Goal: Task Accomplishment & Management: Use online tool/utility

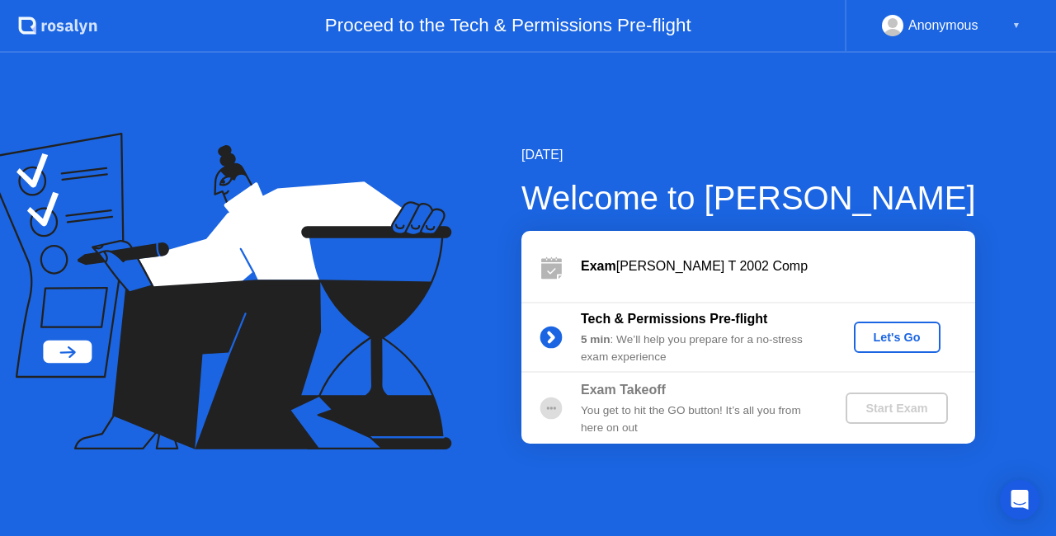
click at [896, 340] on div "Let's Go" at bounding box center [897, 337] width 73 height 13
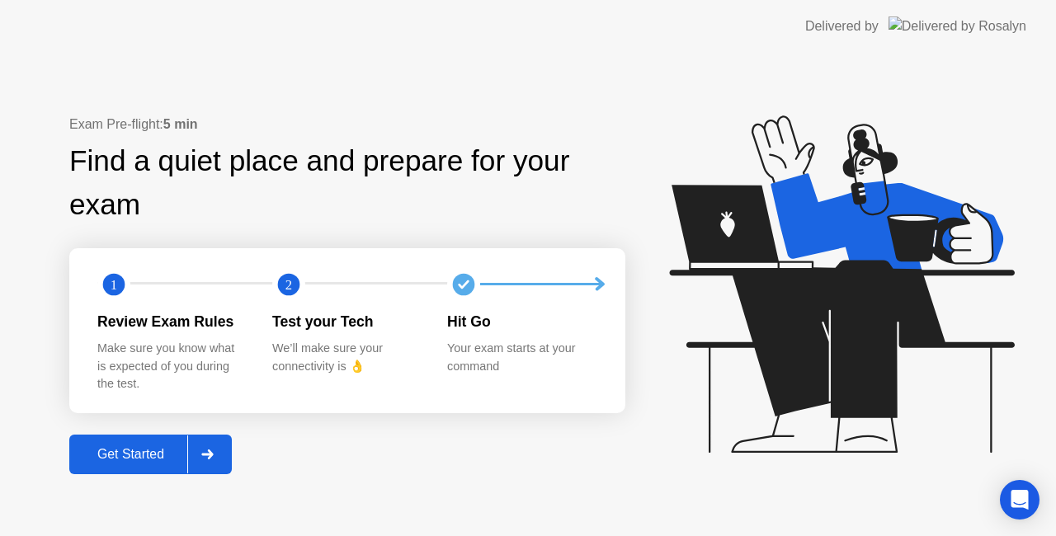
click at [213, 450] on icon at bounding box center [207, 455] width 12 height 10
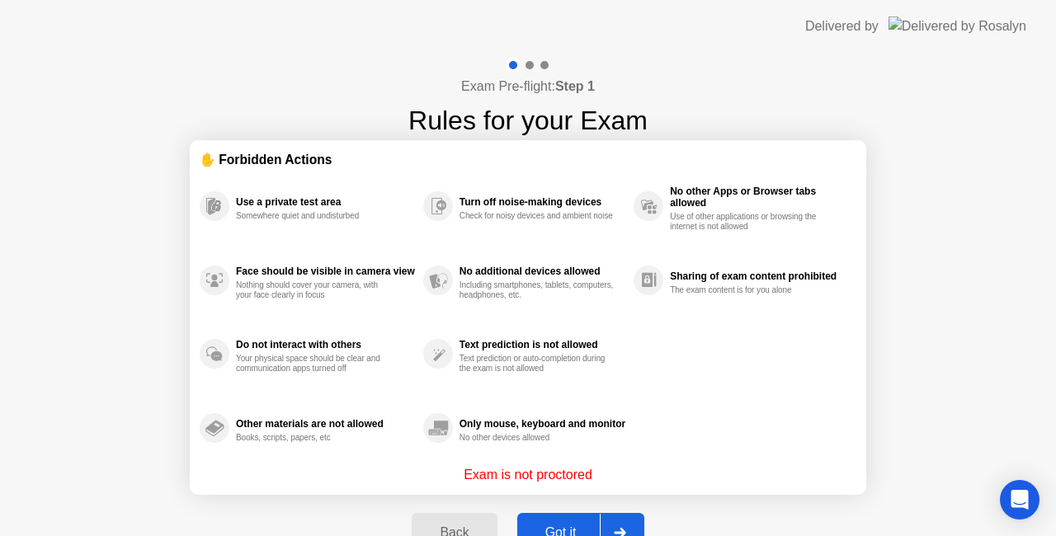
click at [611, 527] on div at bounding box center [620, 533] width 40 height 38
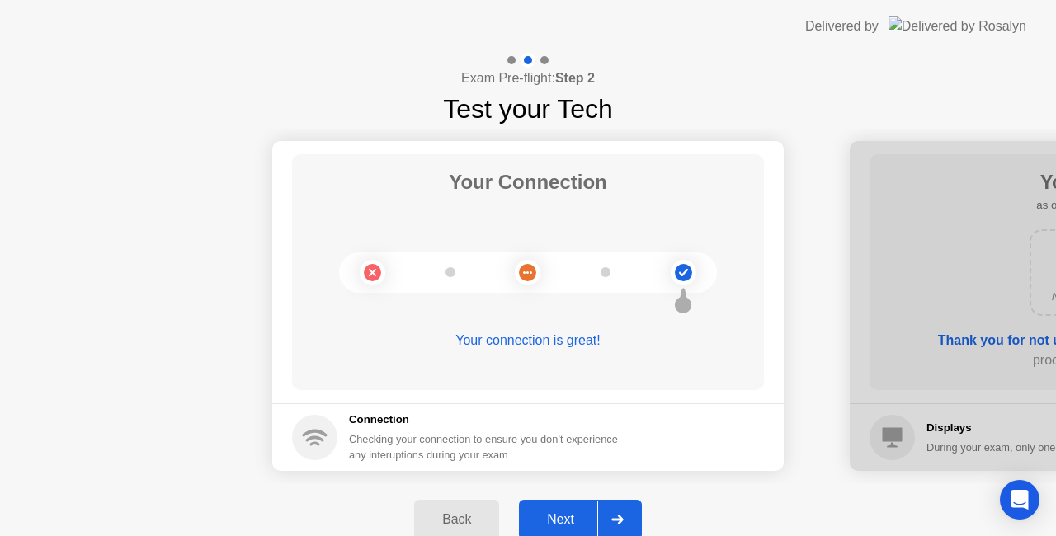
click at [611, 527] on div at bounding box center [617, 520] width 40 height 38
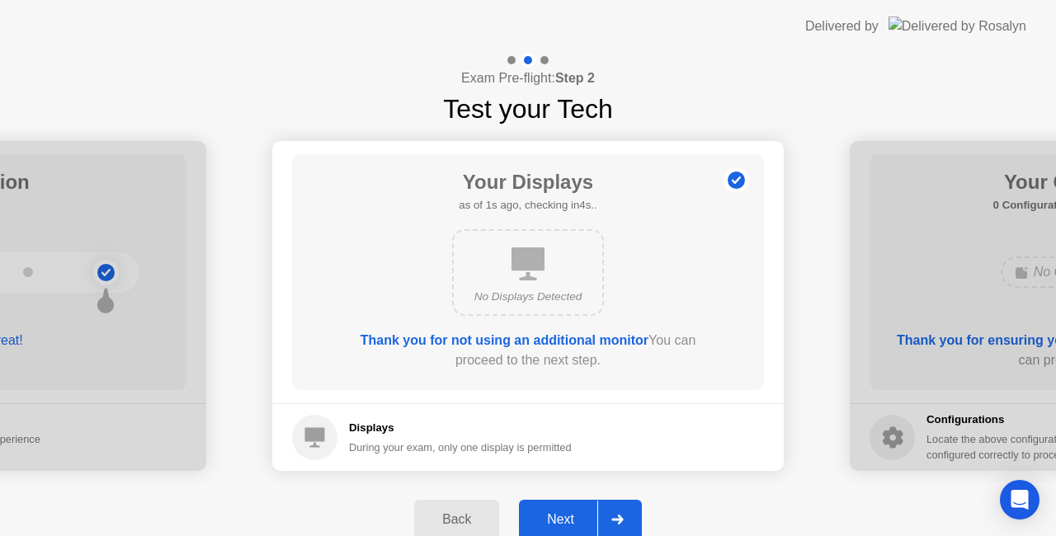
click at [611, 527] on div at bounding box center [617, 520] width 40 height 38
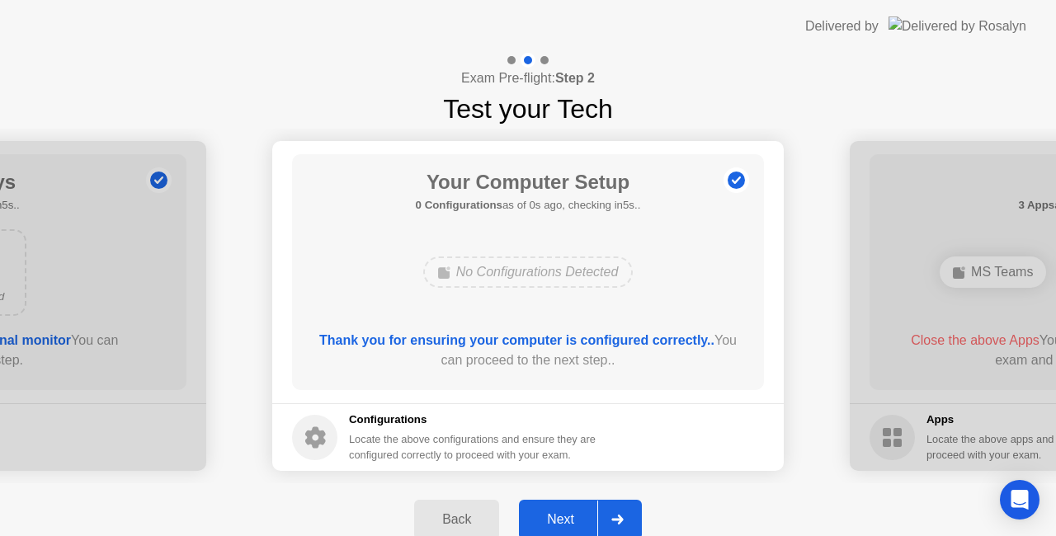
click at [611, 527] on div at bounding box center [617, 520] width 40 height 38
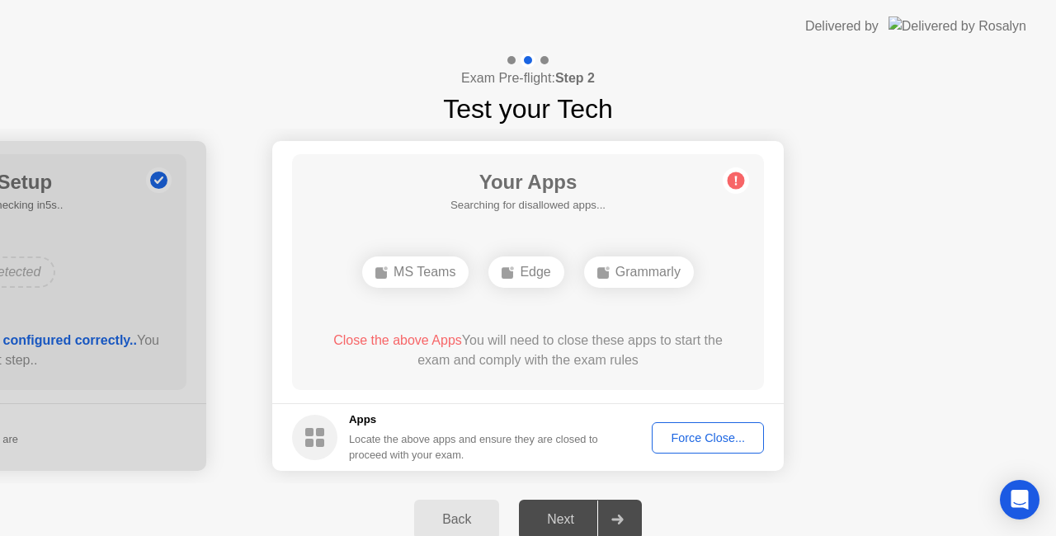
click at [662, 441] on div "Force Close..." at bounding box center [708, 437] width 101 height 13
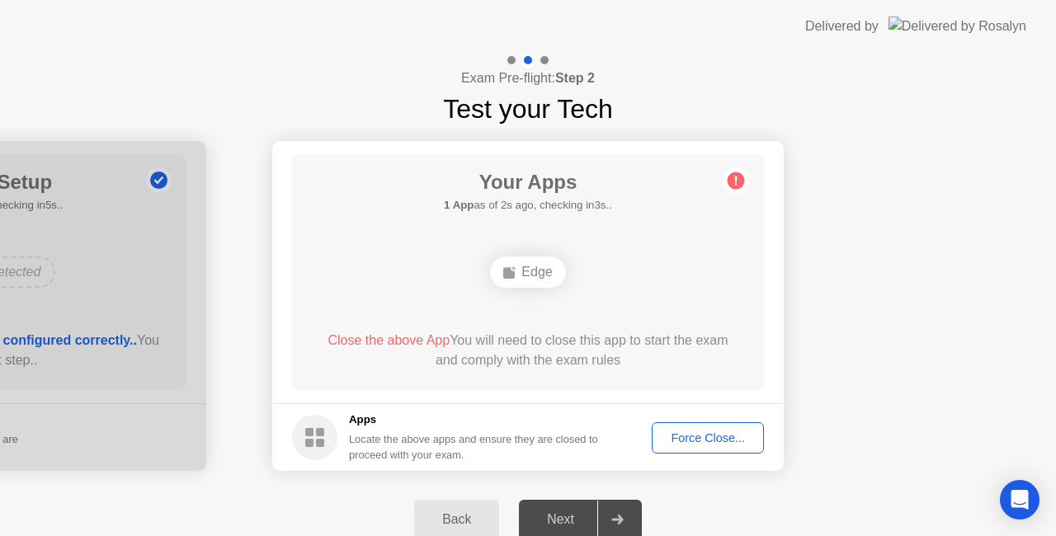
click at [672, 434] on div "Force Close..." at bounding box center [708, 437] width 101 height 13
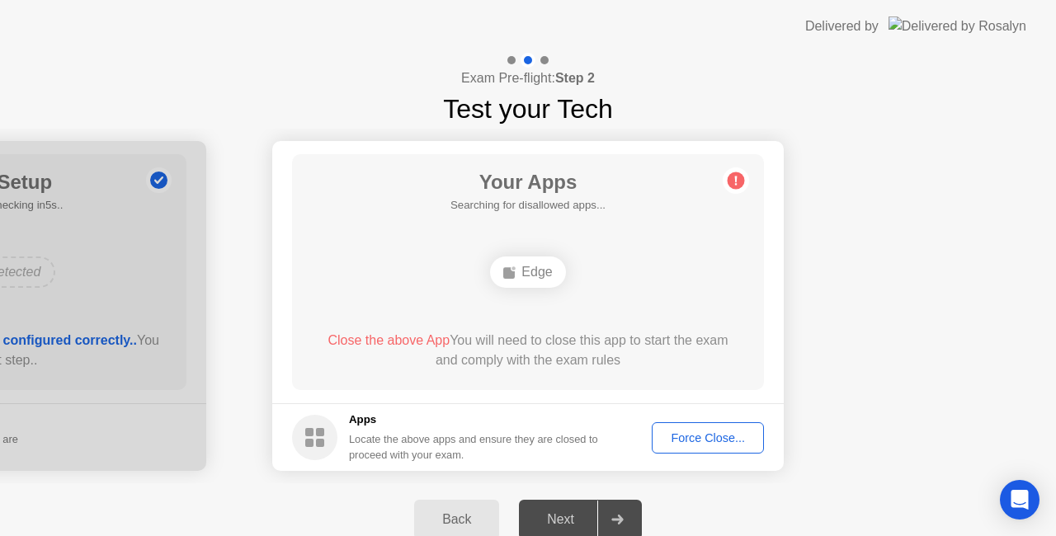
click at [681, 432] on div "Force Close..." at bounding box center [708, 437] width 101 height 13
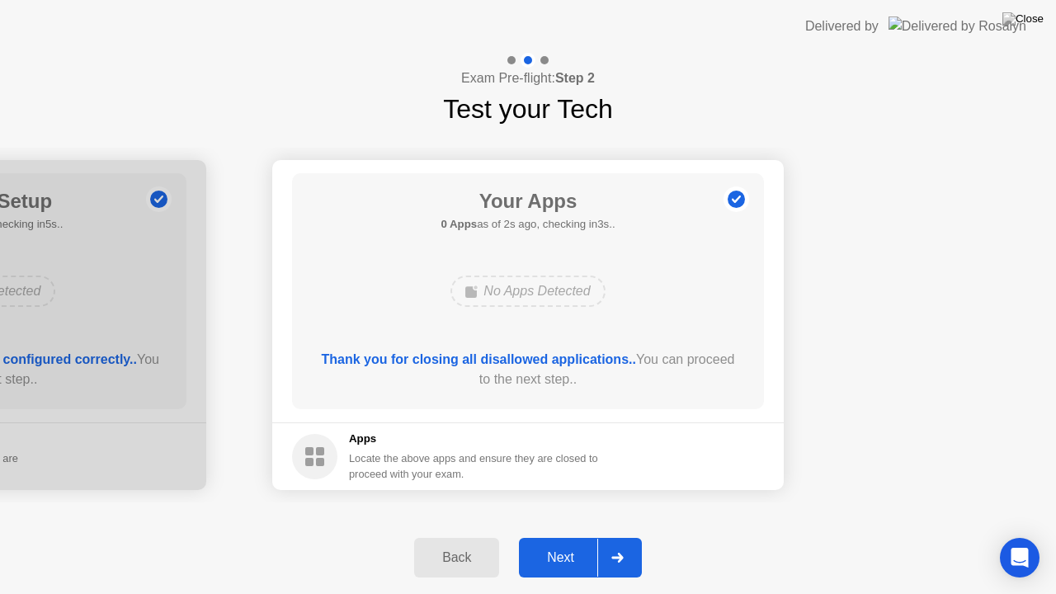
click at [614, 535] on icon at bounding box center [617, 558] width 12 height 10
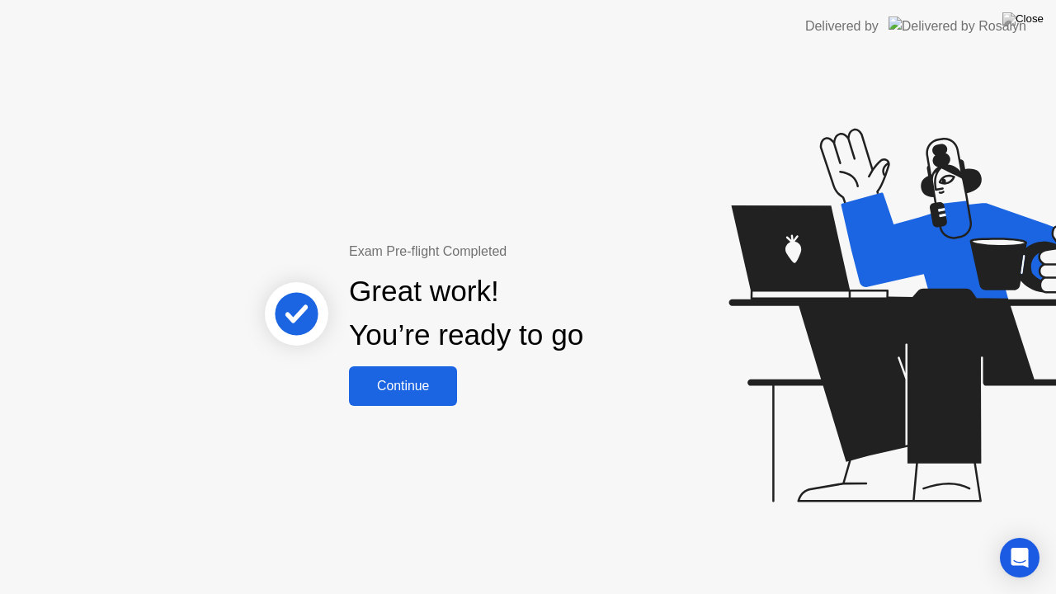
click at [434, 381] on div "Continue" at bounding box center [403, 386] width 98 height 15
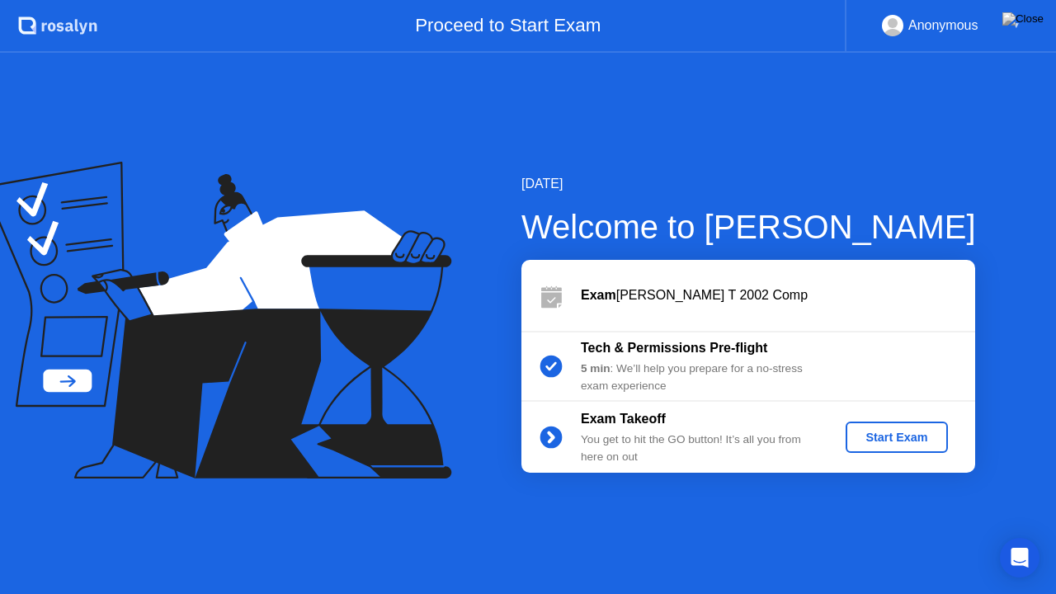
click at [893, 451] on button "Start Exam" at bounding box center [896, 437] width 101 height 31
